Goal: Task Accomplishment & Management: Manage account settings

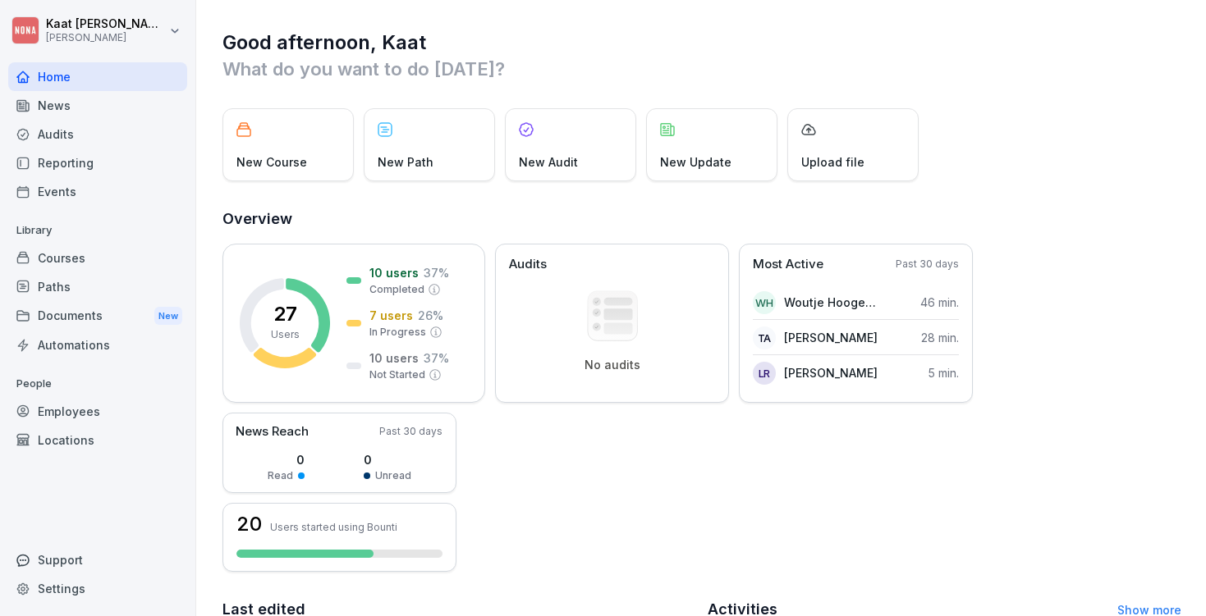
click at [118, 257] on div "Courses" at bounding box center [97, 258] width 179 height 29
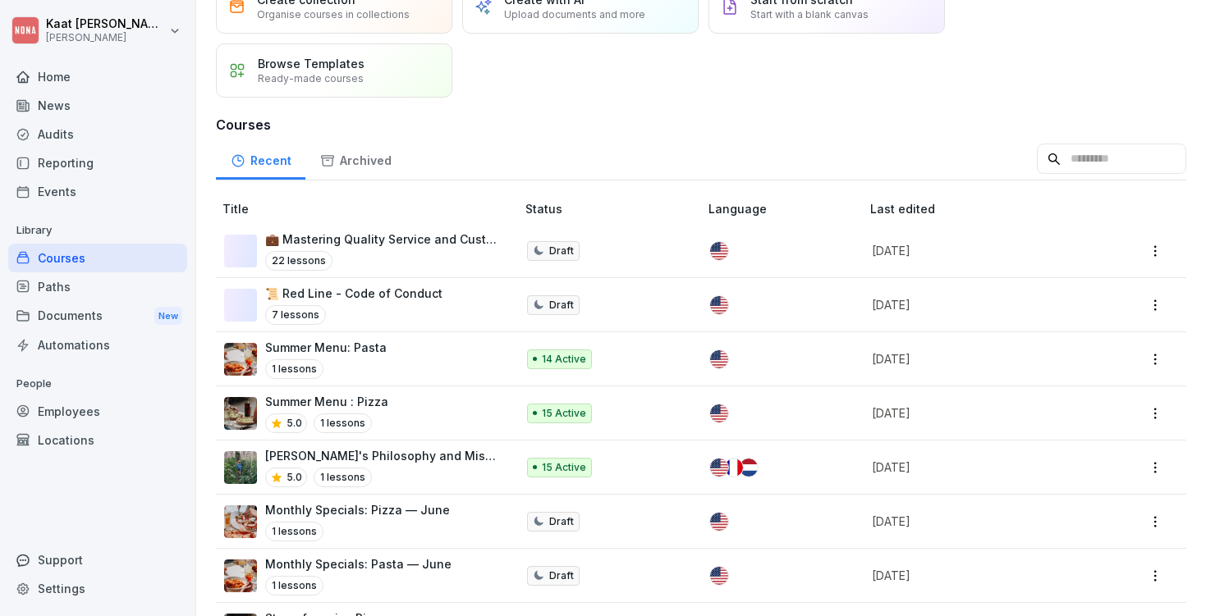
scroll to position [117, 0]
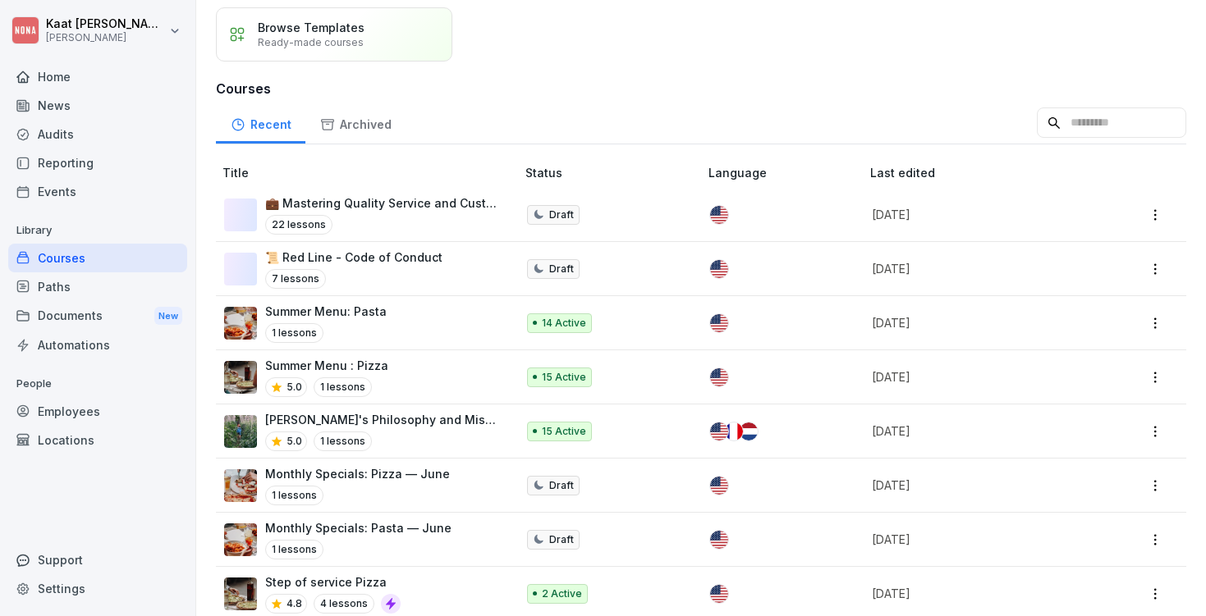
click at [363, 314] on p "Summer Menu: Pasta" at bounding box center [325, 311] width 121 height 17
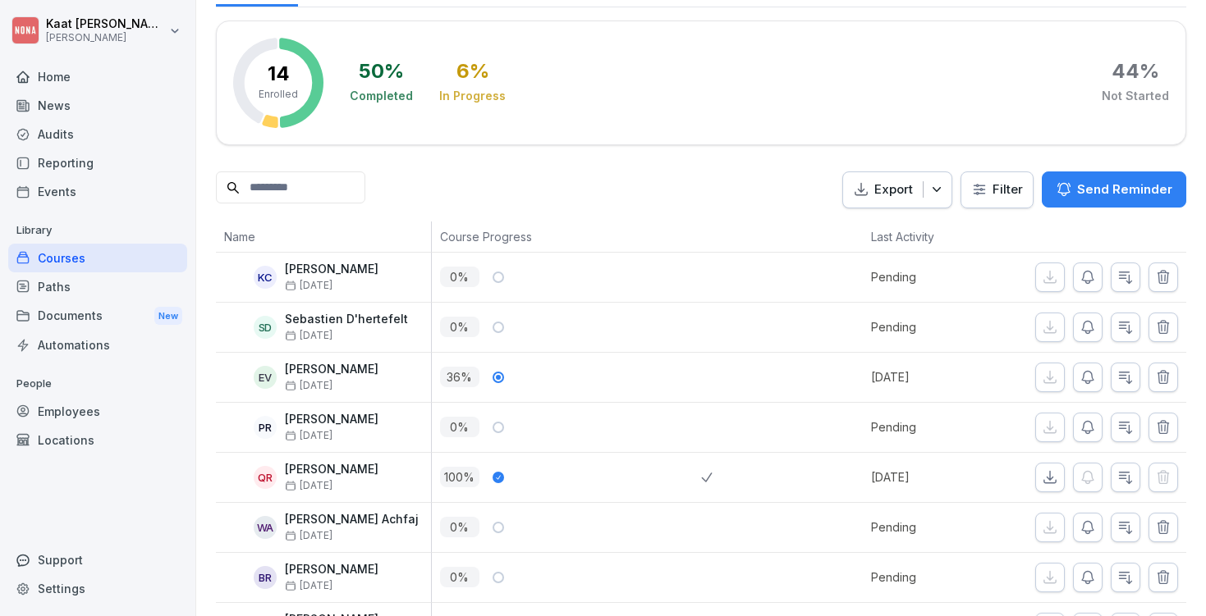
scroll to position [245, 0]
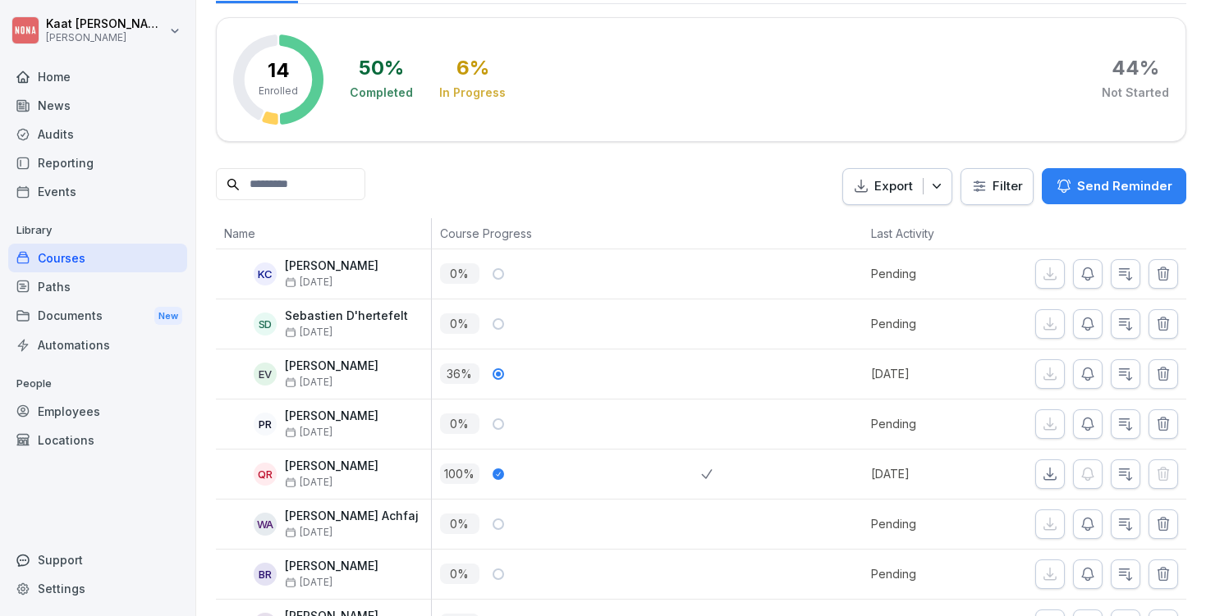
click at [327, 364] on p "[PERSON_NAME]" at bounding box center [332, 366] width 94 height 14
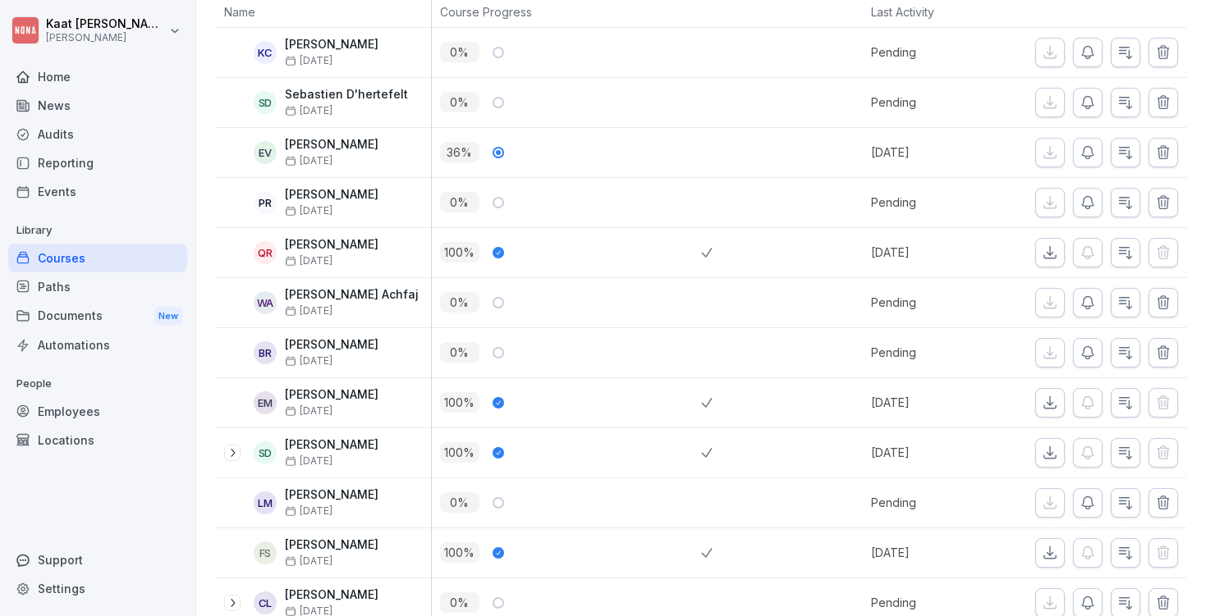
scroll to position [346, 0]
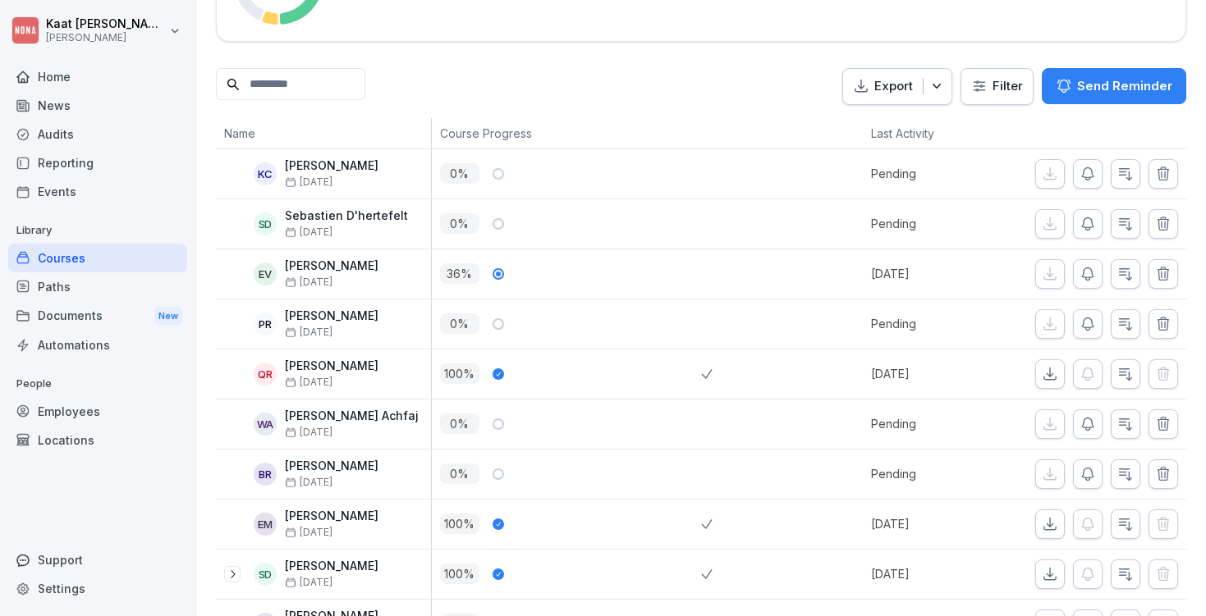
click at [786, 264] on div at bounding box center [821, 273] width 80 height 49
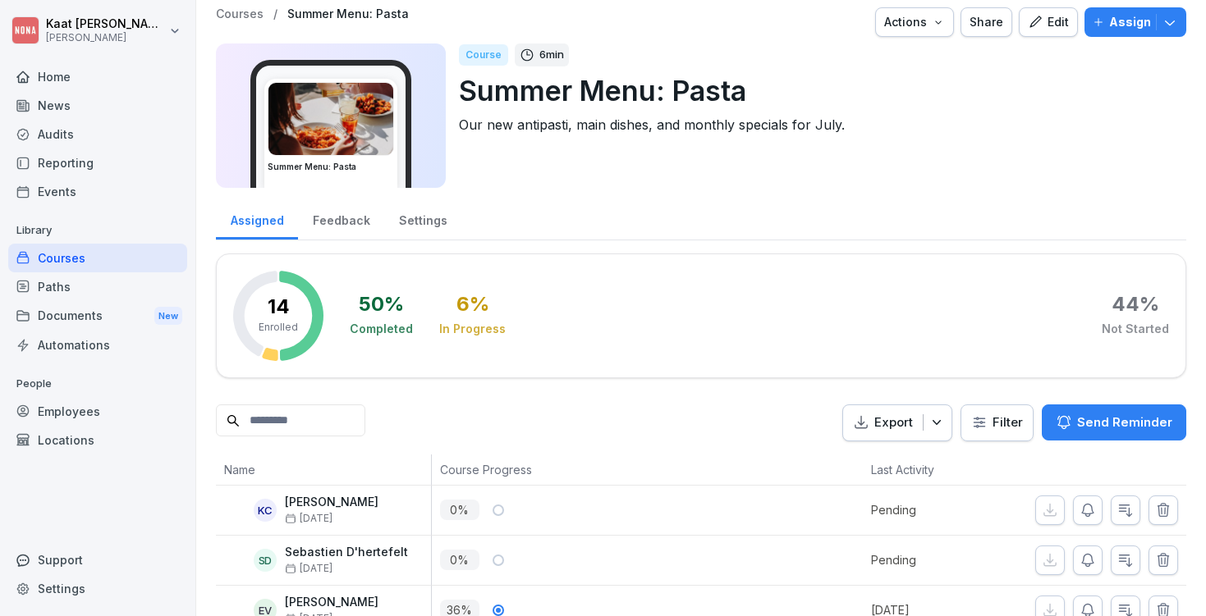
scroll to position [0, 0]
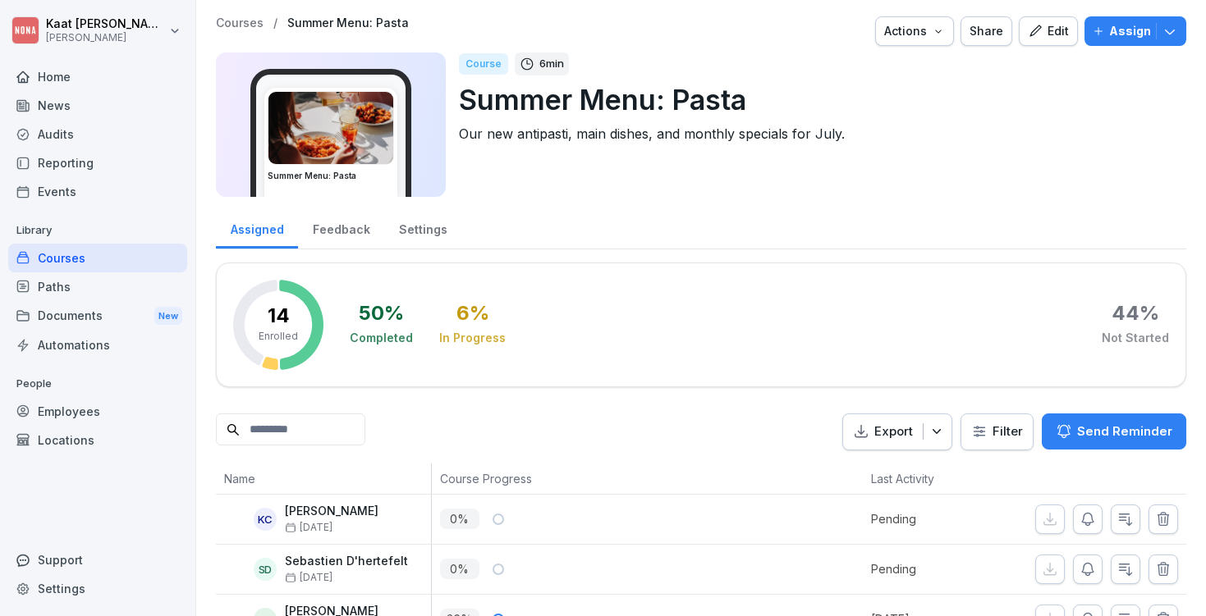
click at [1048, 31] on div "Edit" at bounding box center [1048, 31] width 41 height 18
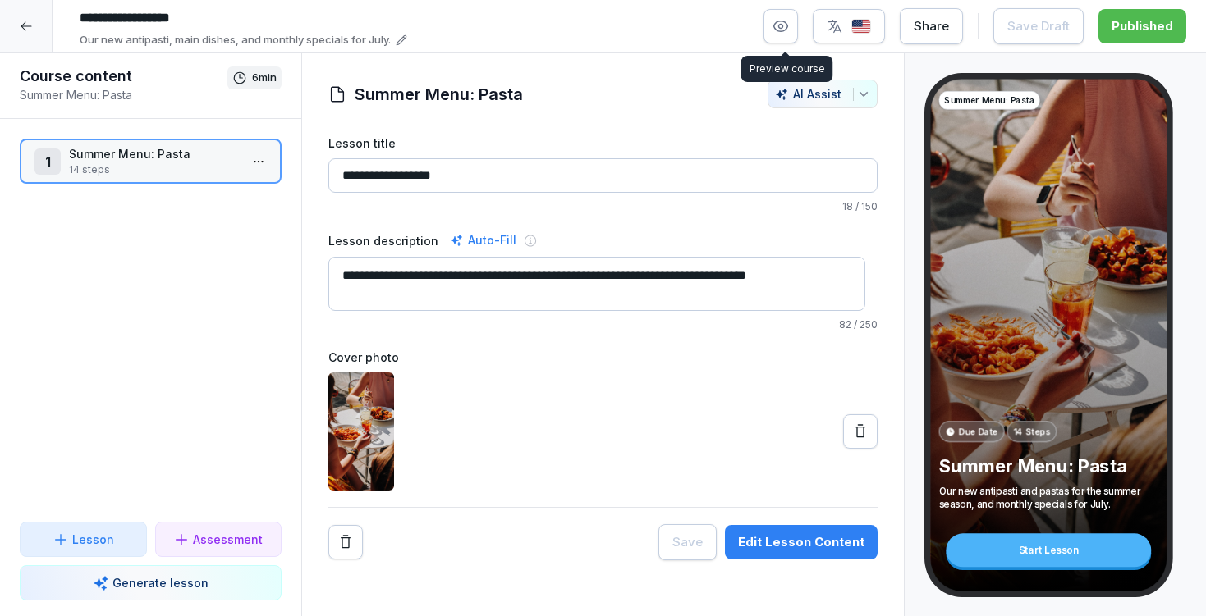
click at [780, 23] on icon "button" at bounding box center [781, 26] width 14 height 11
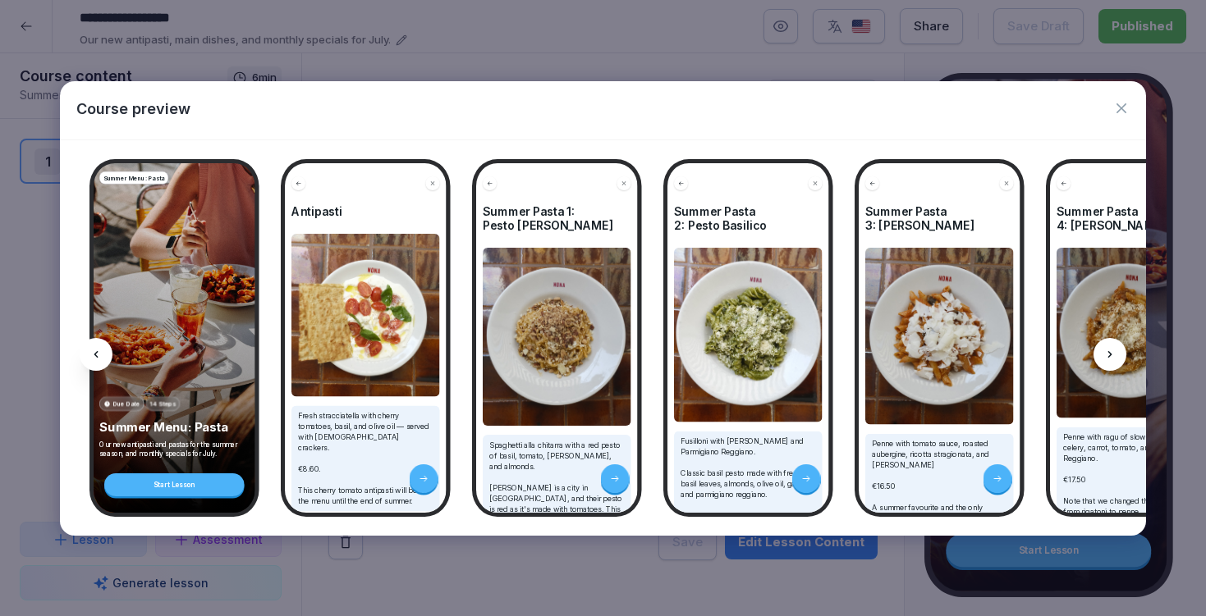
click at [1107, 350] on icon at bounding box center [1109, 354] width 13 height 13
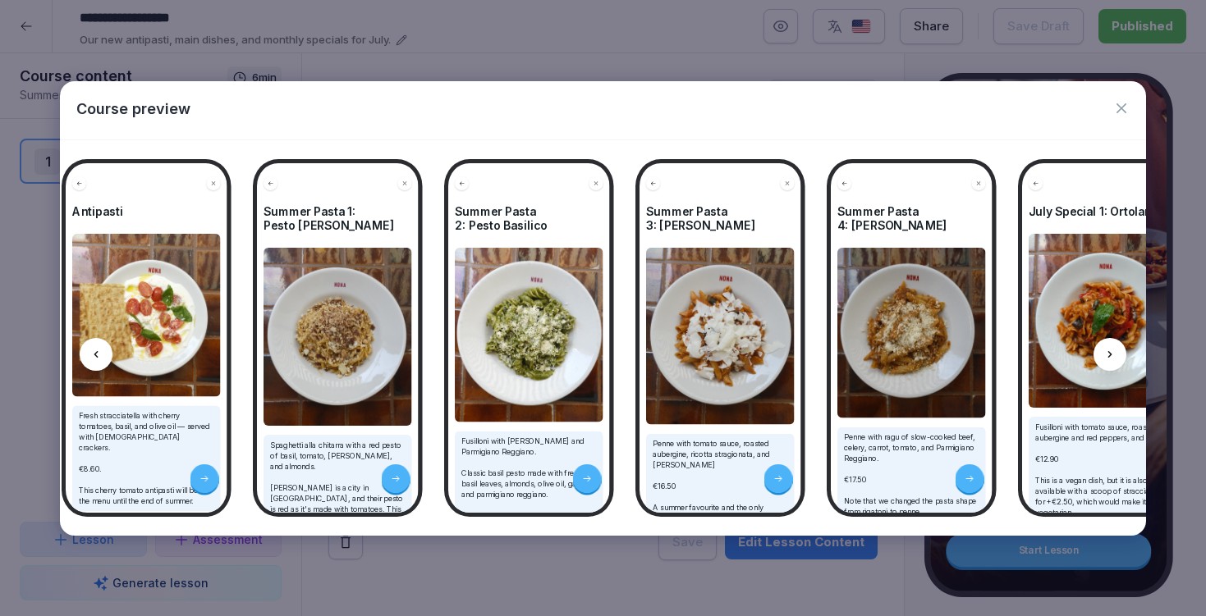
click at [1107, 350] on icon at bounding box center [1109, 354] width 13 height 13
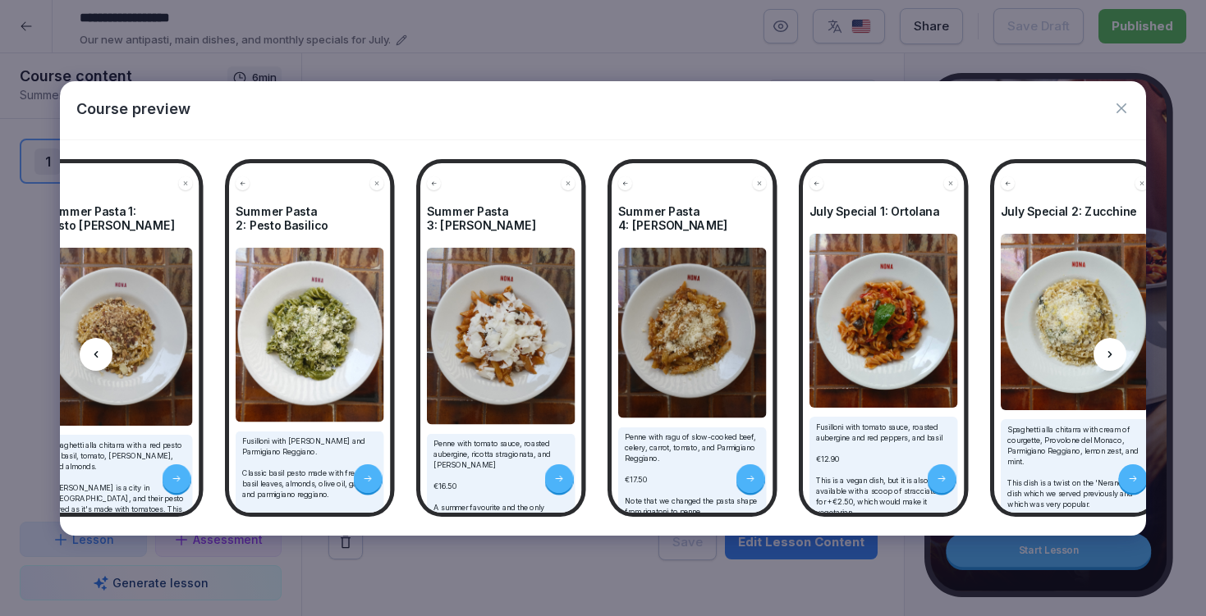
click at [1106, 351] on icon at bounding box center [1109, 354] width 13 height 13
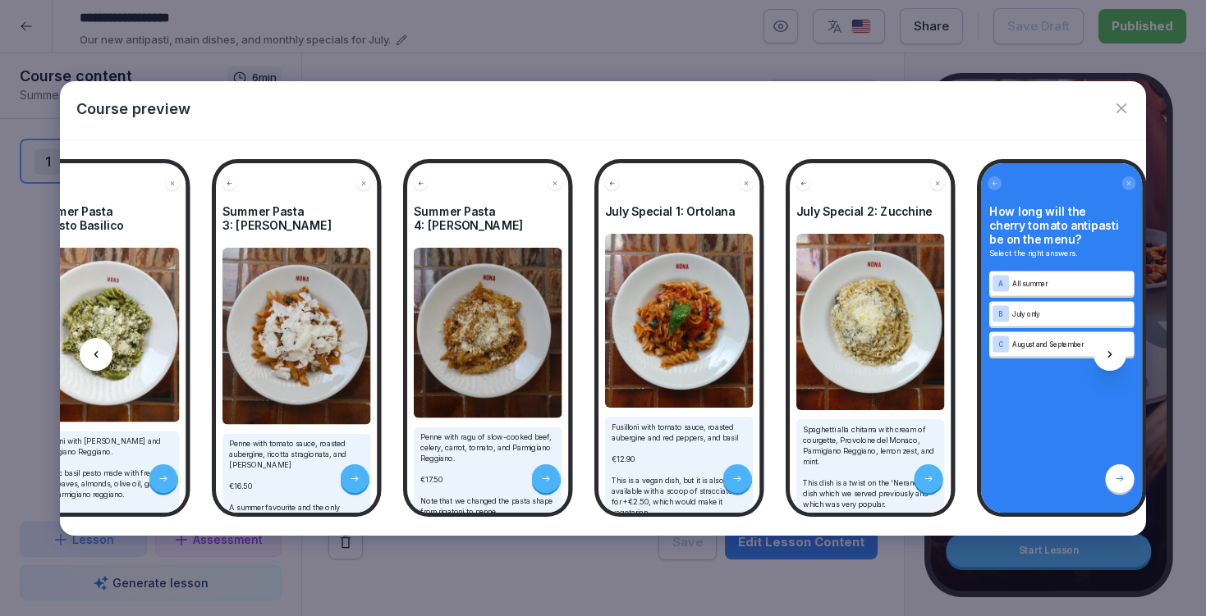
scroll to position [0, 657]
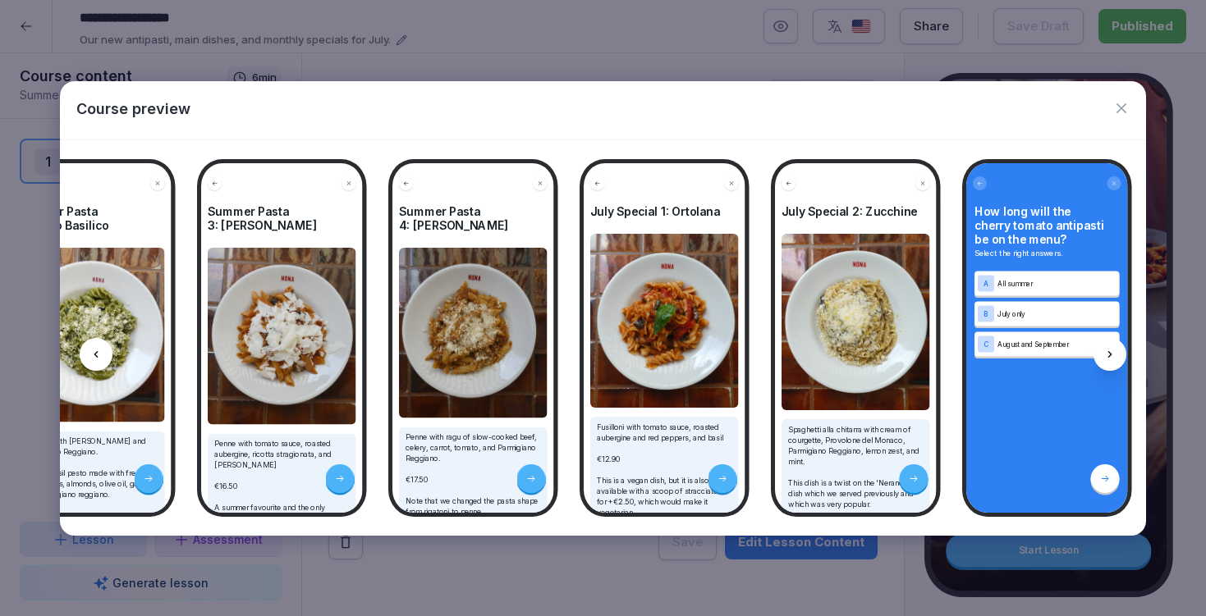
click at [1128, 112] on icon "button" at bounding box center [1121, 108] width 16 height 16
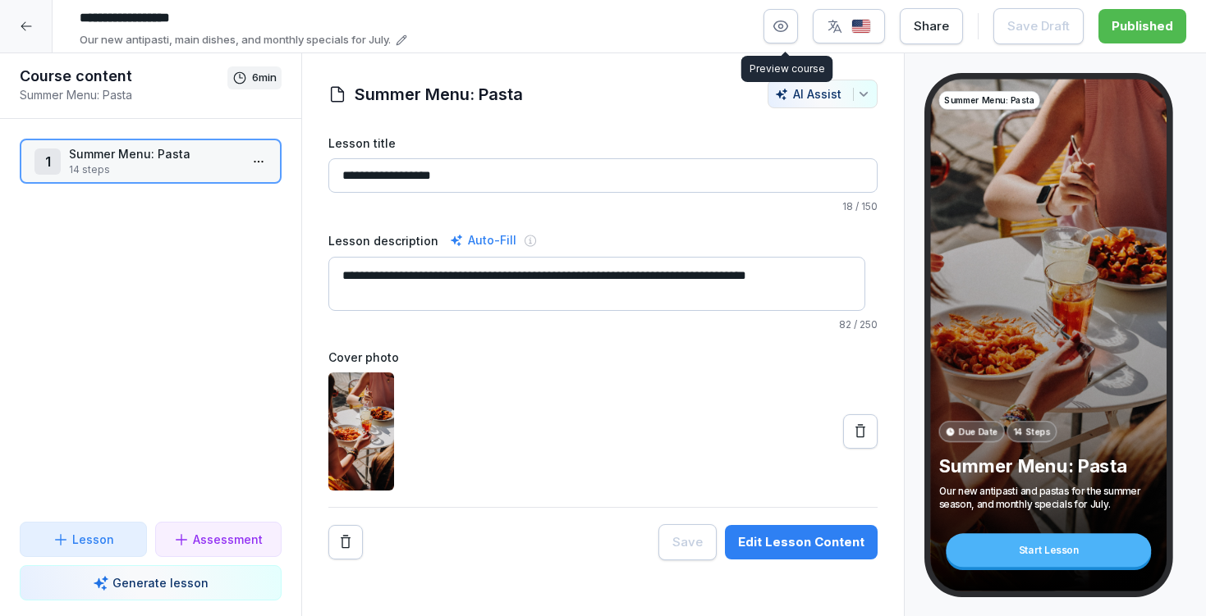
click at [780, 37] on button "button" at bounding box center [780, 26] width 34 height 34
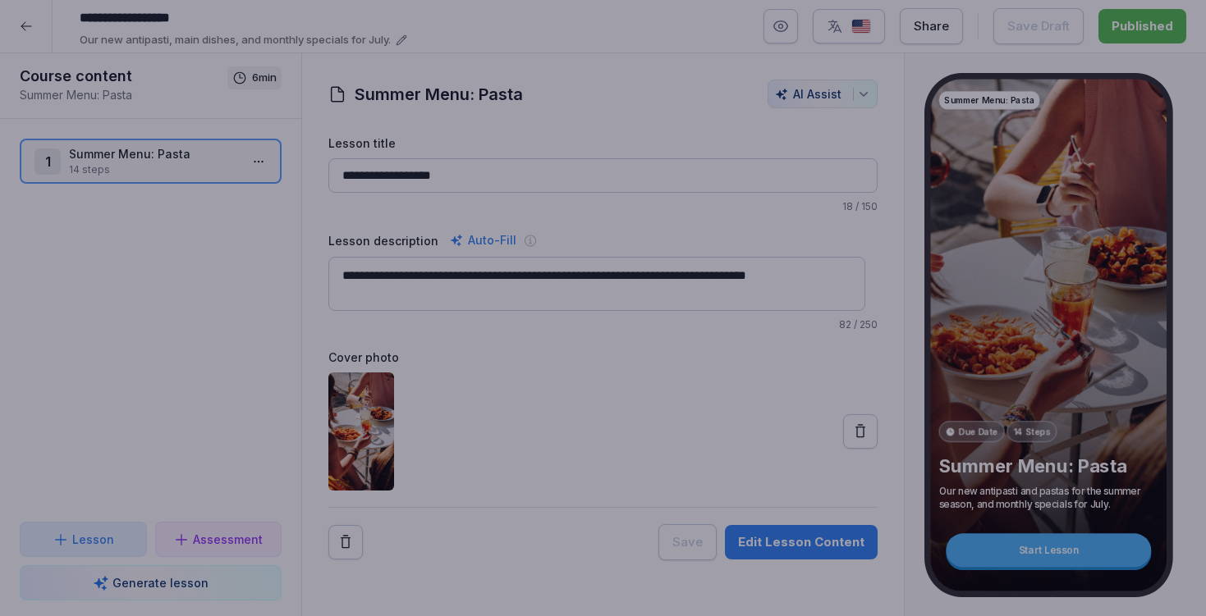
click at [812, 8] on div at bounding box center [603, 308] width 1206 height 616
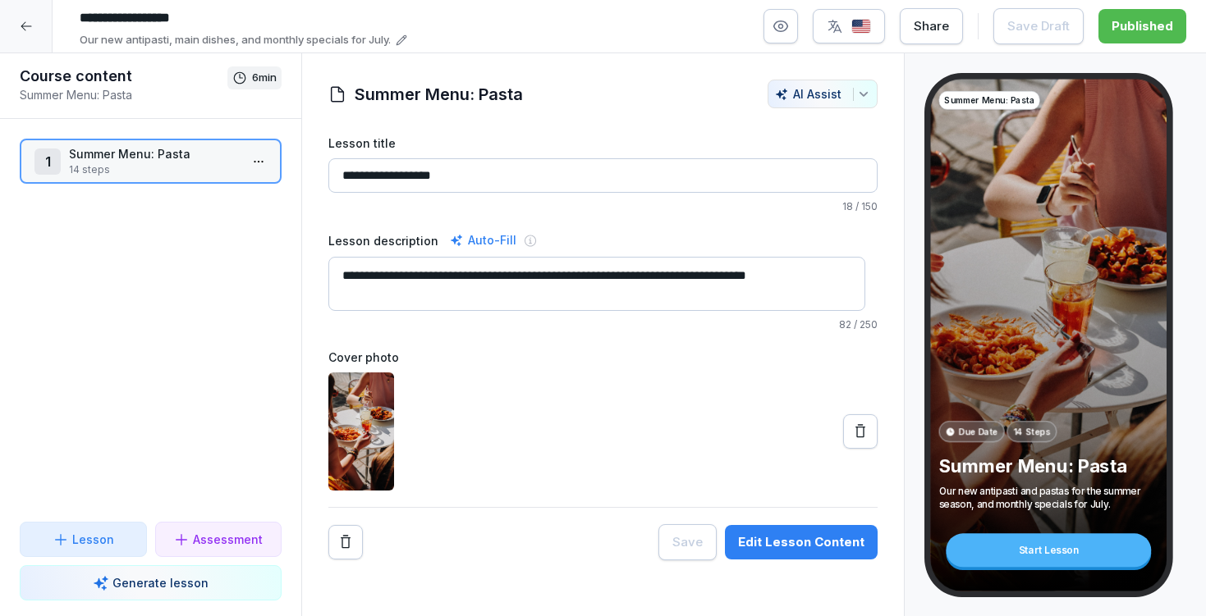
click at [23, 24] on icon at bounding box center [26, 26] width 13 height 13
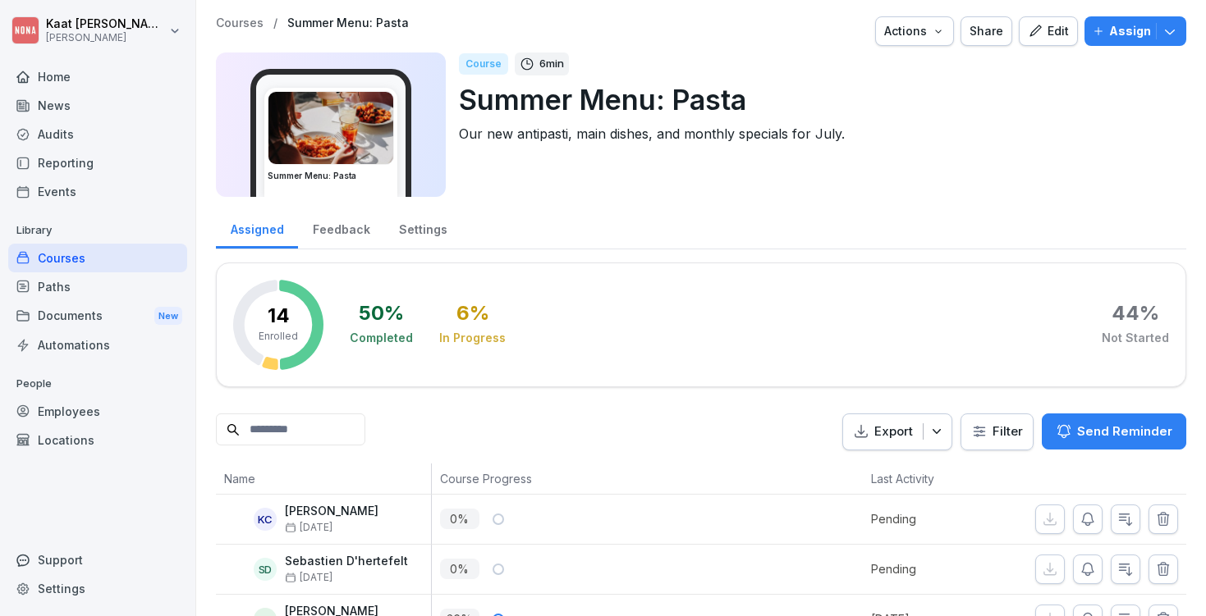
click at [75, 71] on div "Home" at bounding box center [97, 76] width 179 height 29
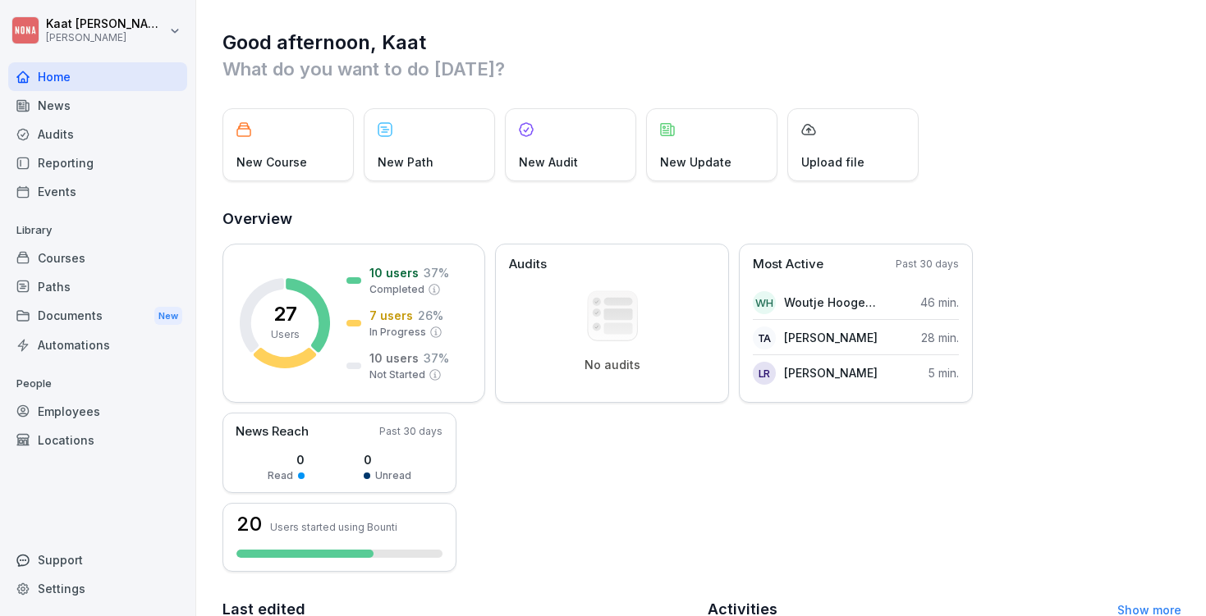
click at [85, 252] on div "Courses" at bounding box center [97, 258] width 179 height 29
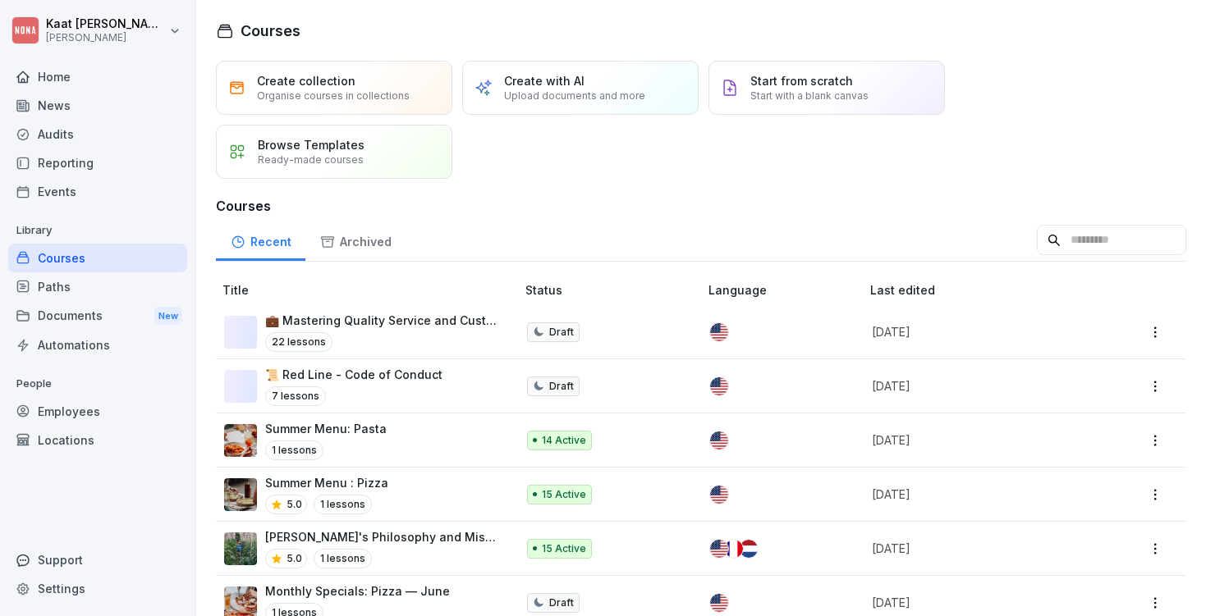
click at [437, 322] on p "💼 Mastering Quality Service and Customer Interaction" at bounding box center [382, 320] width 234 height 17
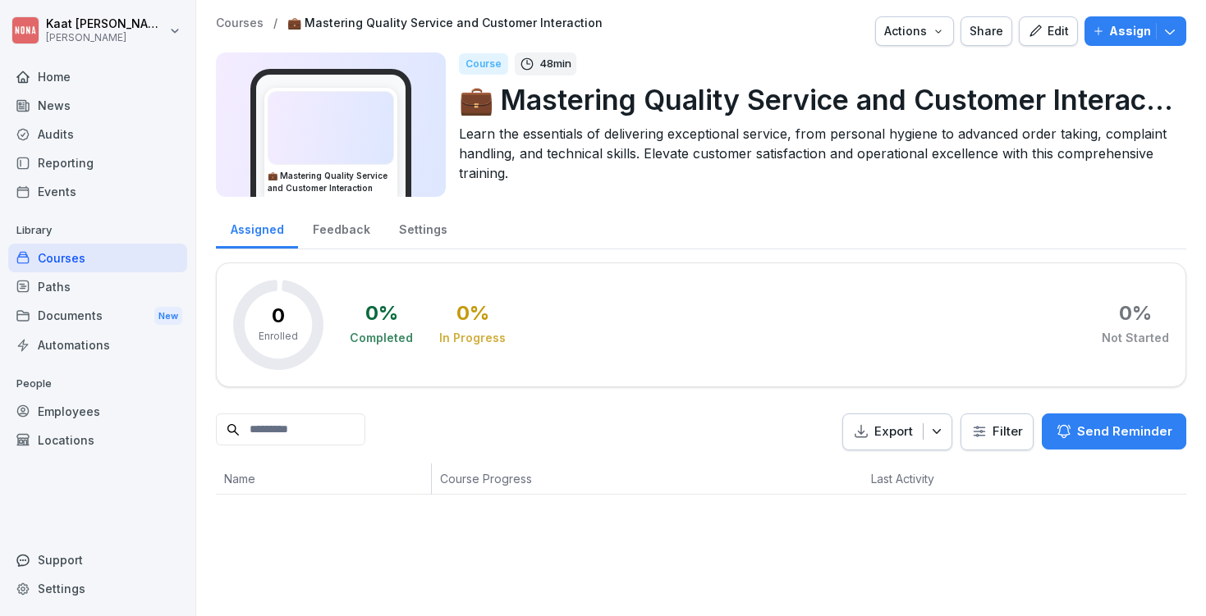
click at [1043, 29] on div "Edit" at bounding box center [1048, 31] width 41 height 18
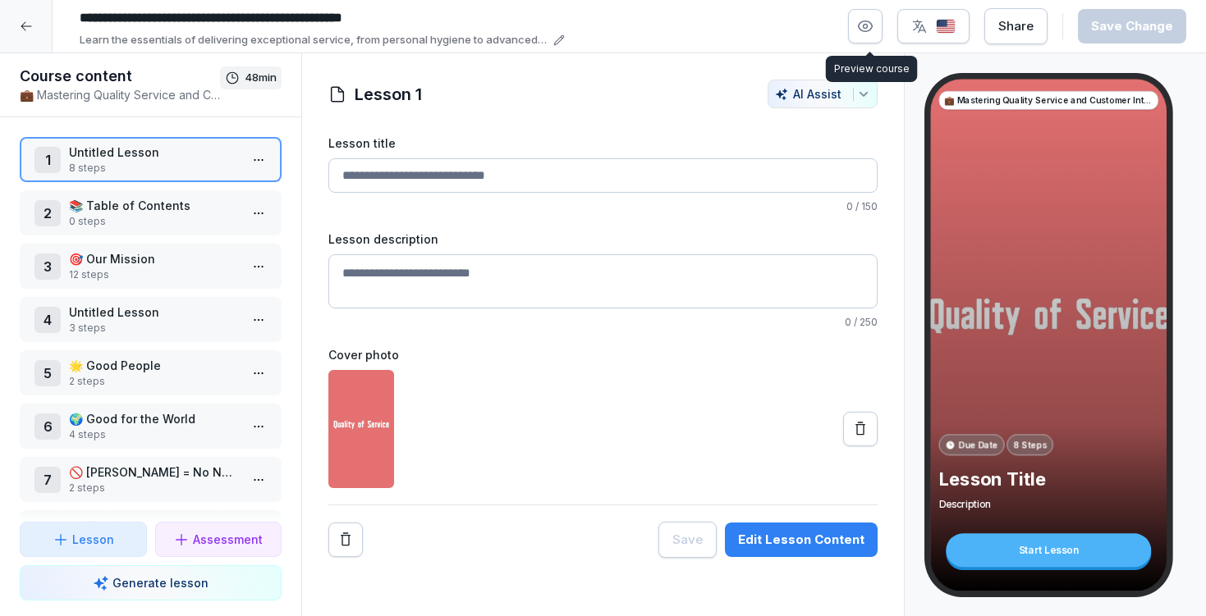
click at [878, 25] on button "button" at bounding box center [865, 26] width 34 height 34
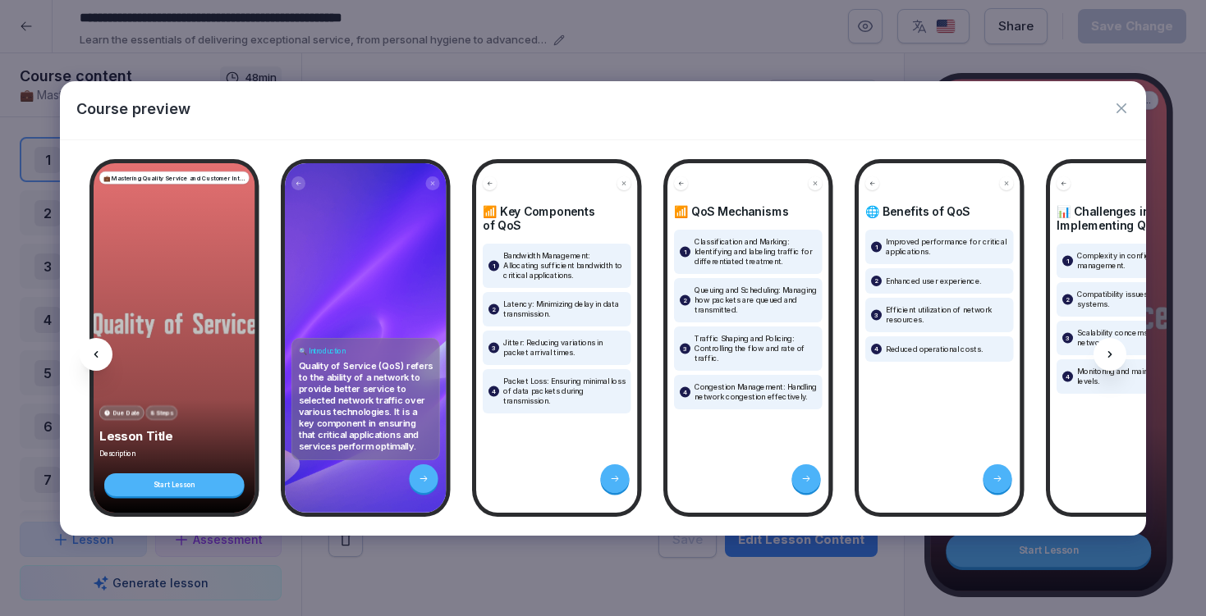
click at [1119, 108] on icon "button" at bounding box center [1121, 108] width 16 height 16
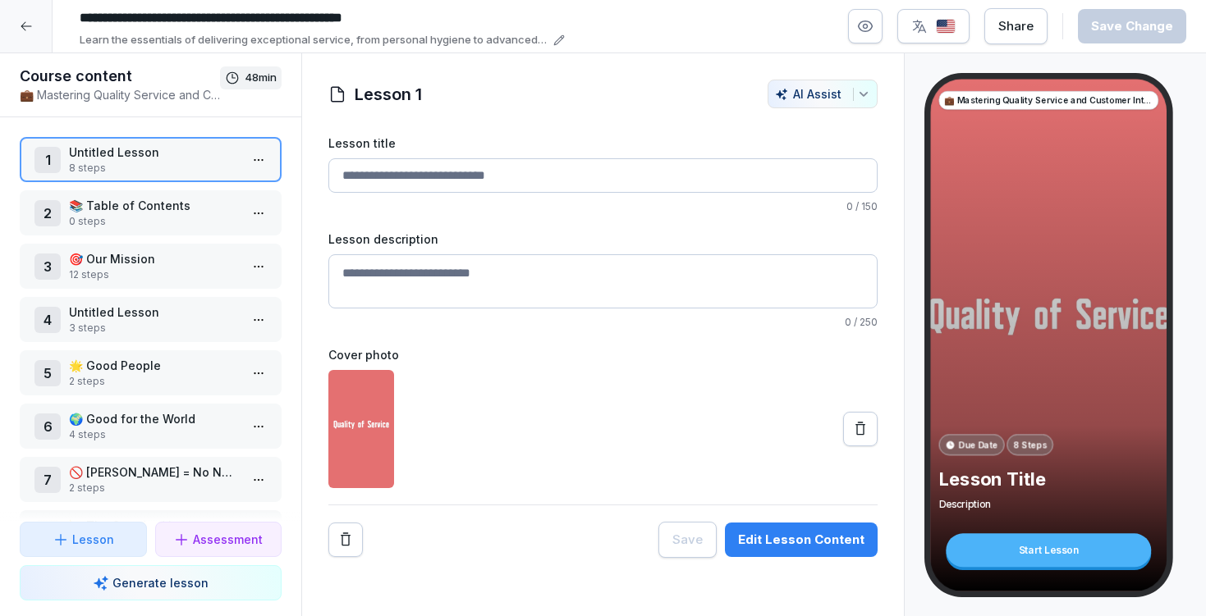
click at [126, 208] on p "📚 Table of Contents" at bounding box center [154, 205] width 170 height 17
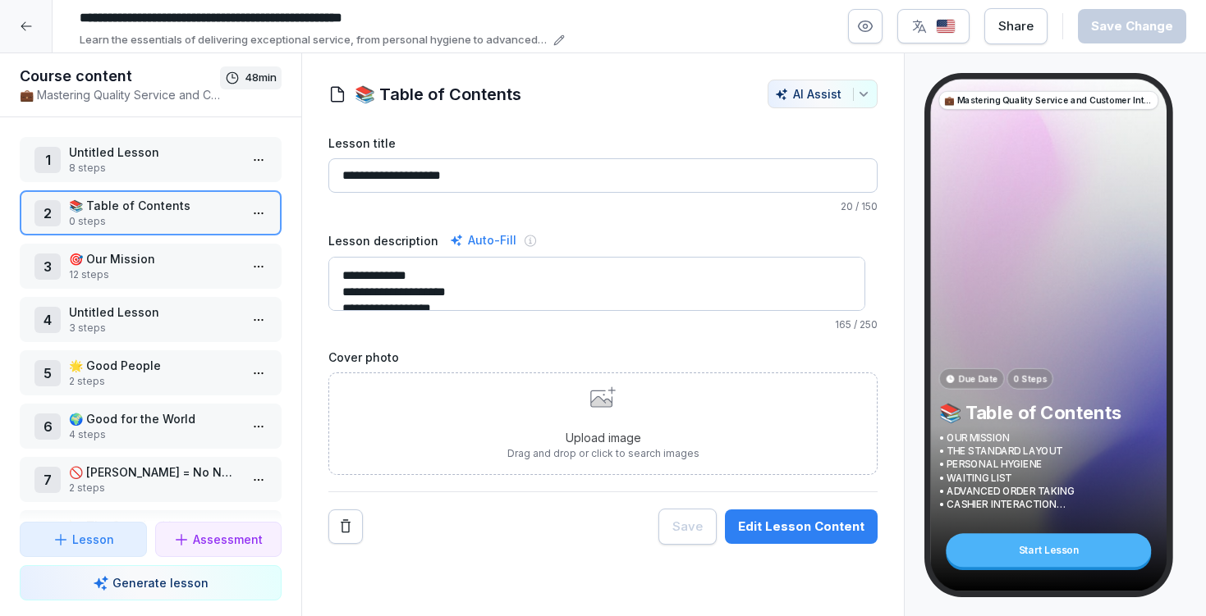
click at [143, 275] on p "12 steps" at bounding box center [154, 275] width 170 height 15
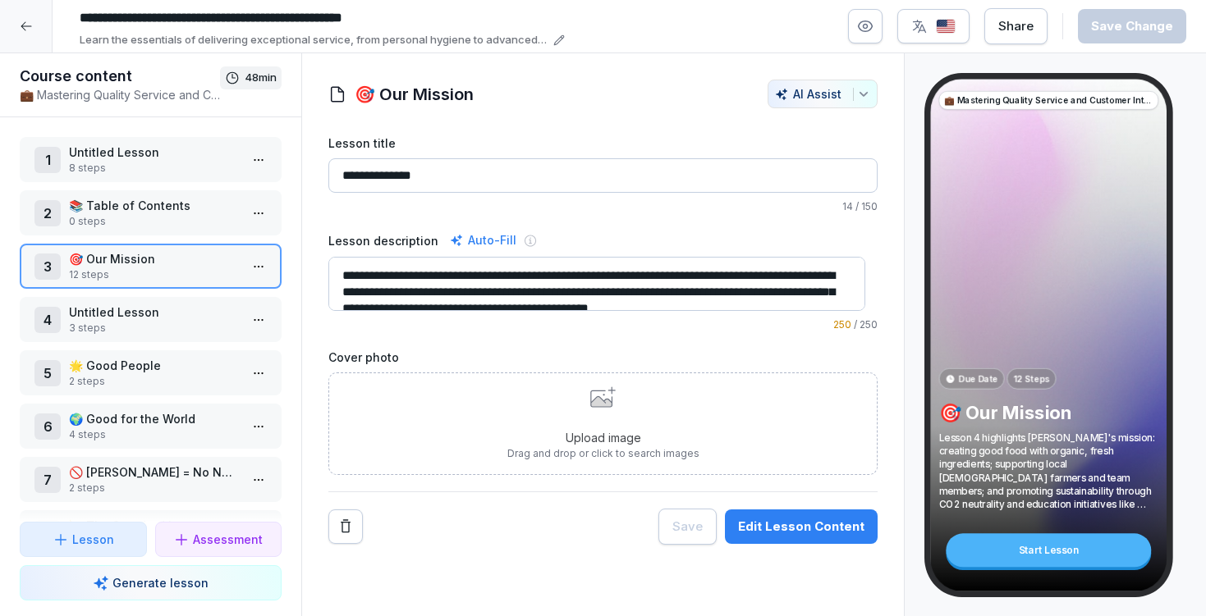
click at [205, 304] on p "Untitled Lesson" at bounding box center [154, 312] width 170 height 17
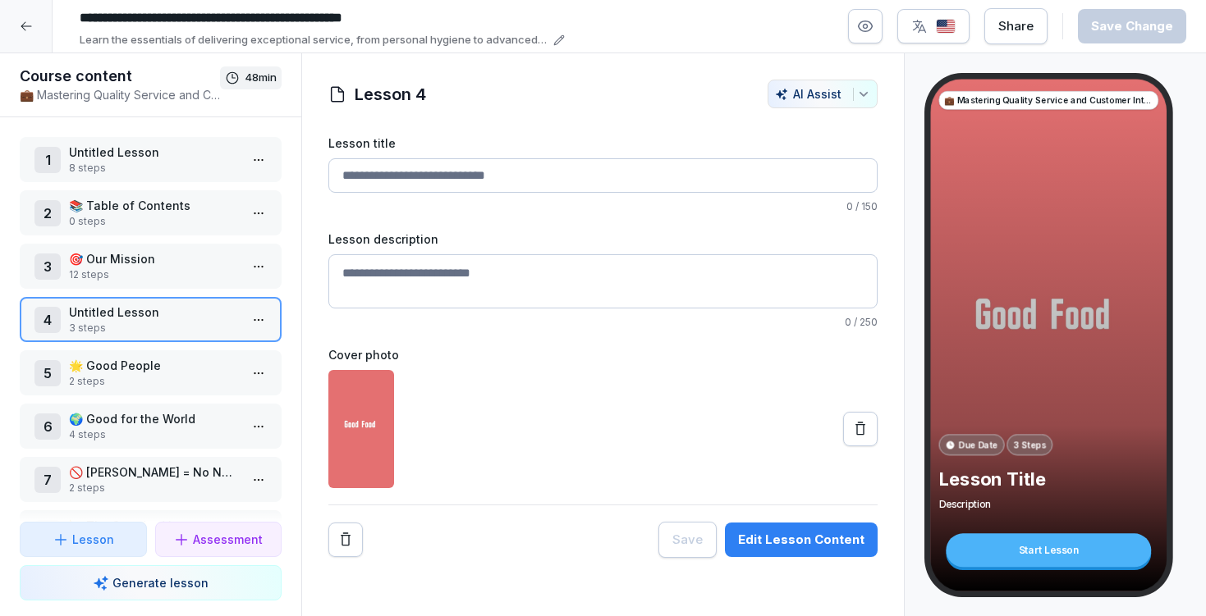
click at [768, 532] on div "Edit Lesson Content" at bounding box center [801, 540] width 126 height 18
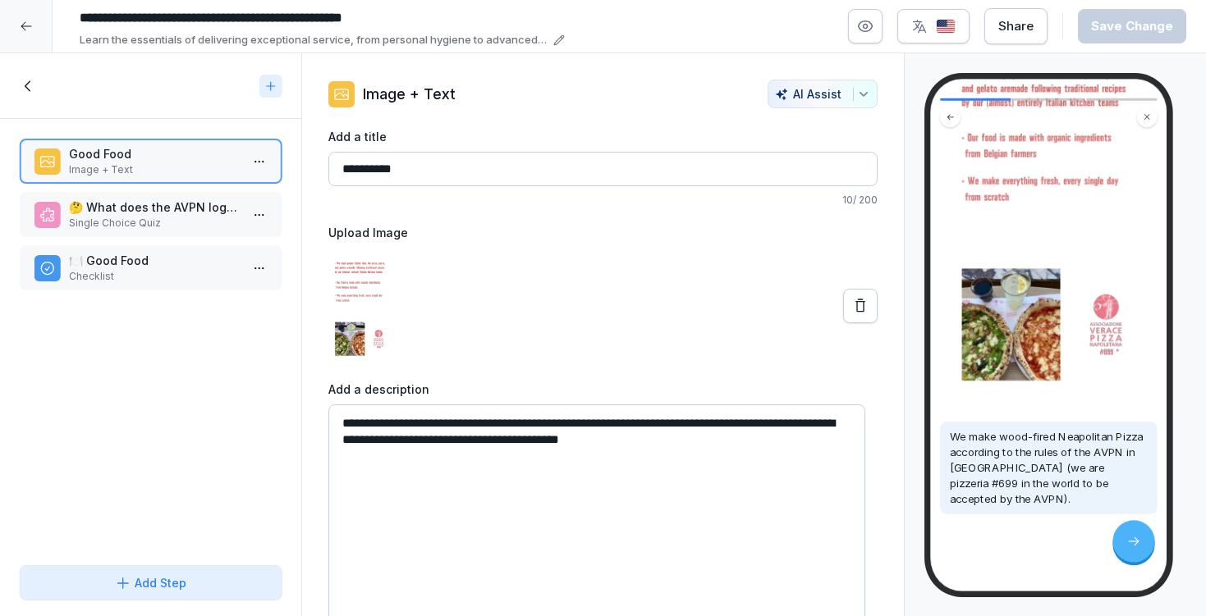
scroll to position [98, 0]
